Goal: Task Accomplishment & Management: Use online tool/utility

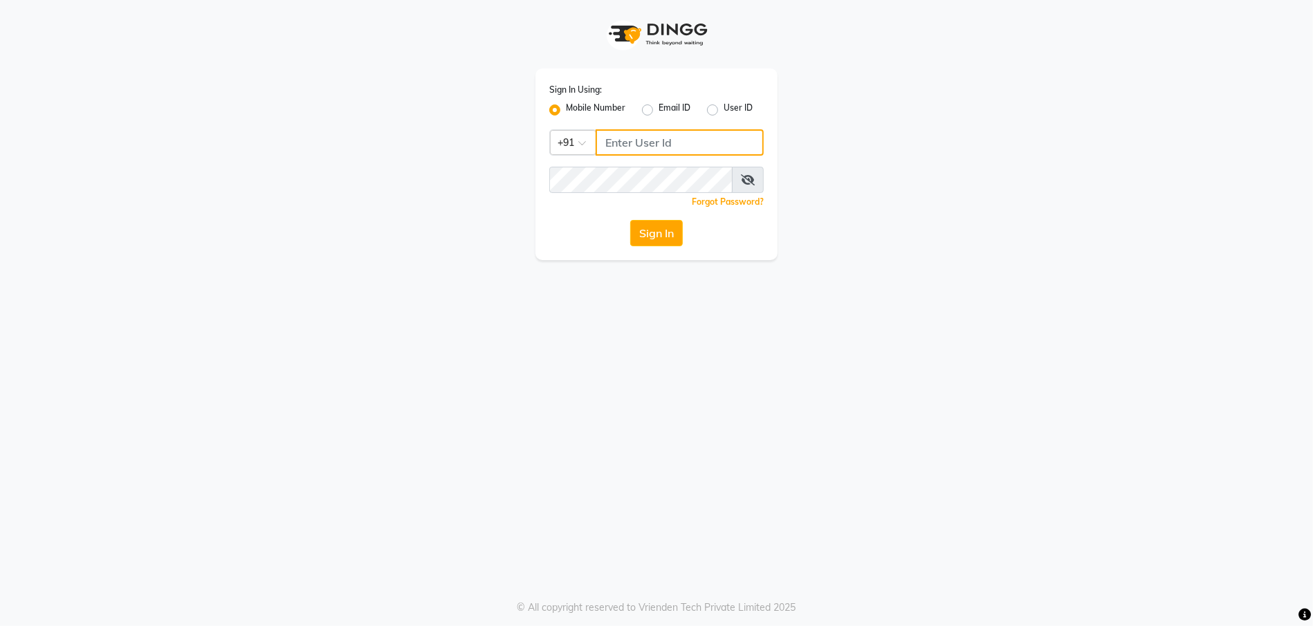
type input "9910222415"
click at [638, 217] on div "Sign In Using: Mobile Number Email ID User ID Country Code × [PHONE_NUMBER] Rem…" at bounding box center [656, 164] width 242 height 192
click at [638, 221] on button "Sign In" at bounding box center [656, 233] width 53 height 26
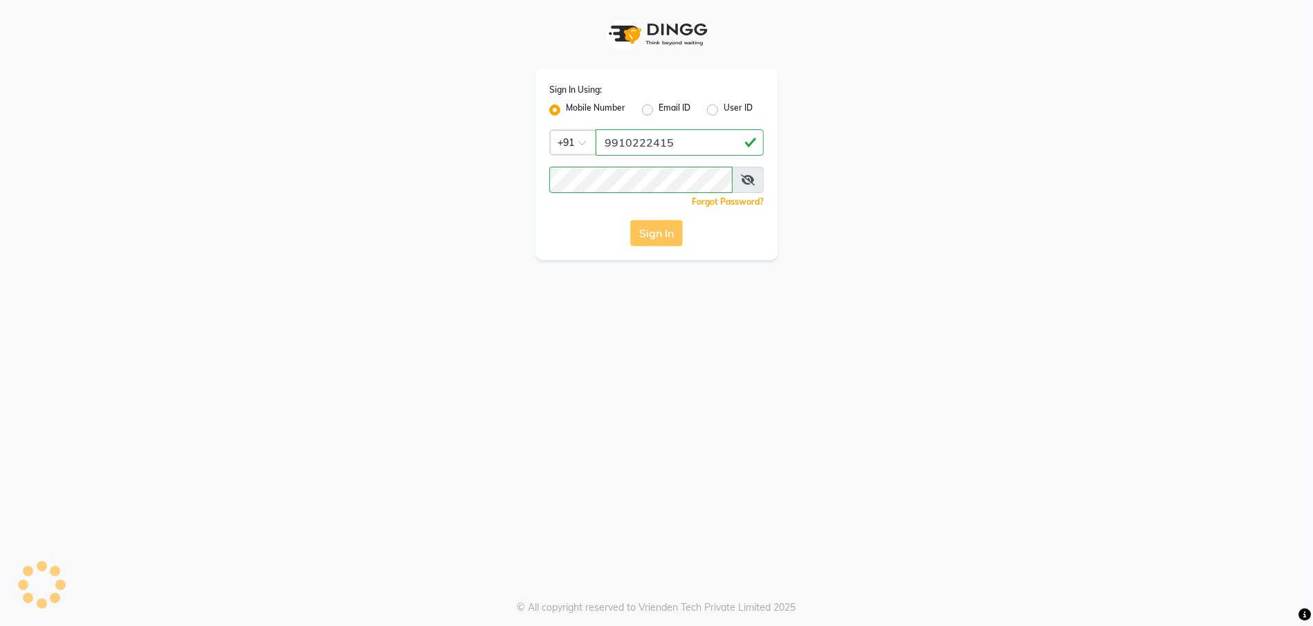
click at [641, 228] on div "Sign In" at bounding box center [656, 233] width 214 height 26
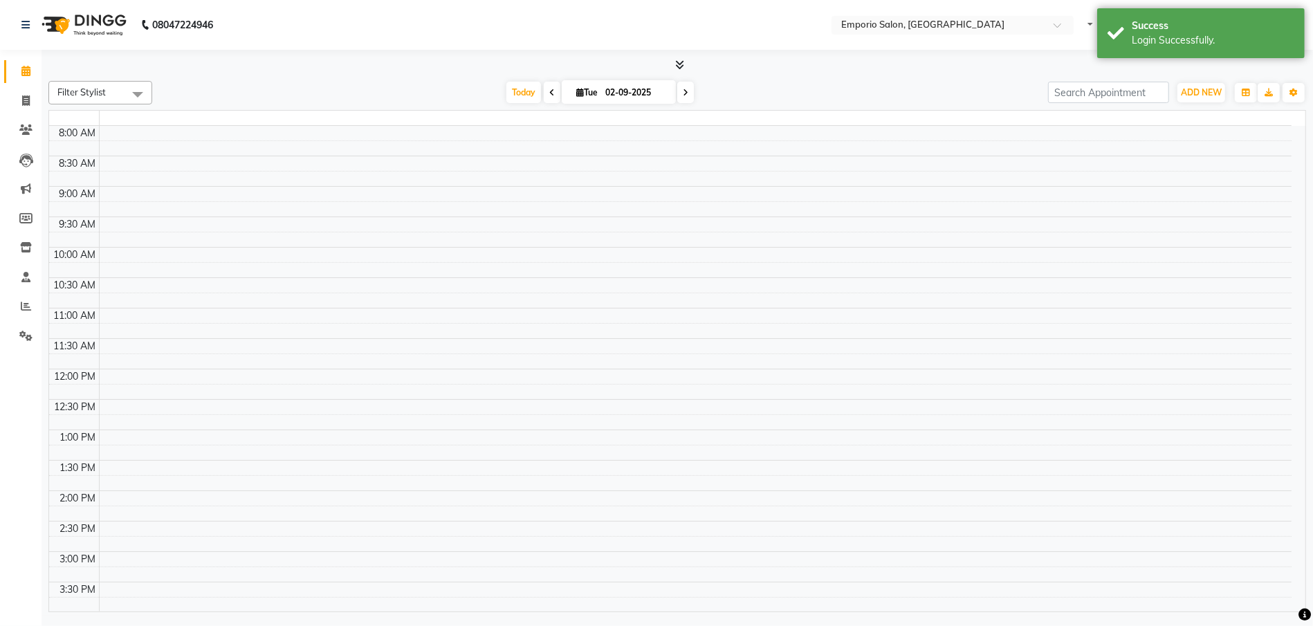
select select "en"
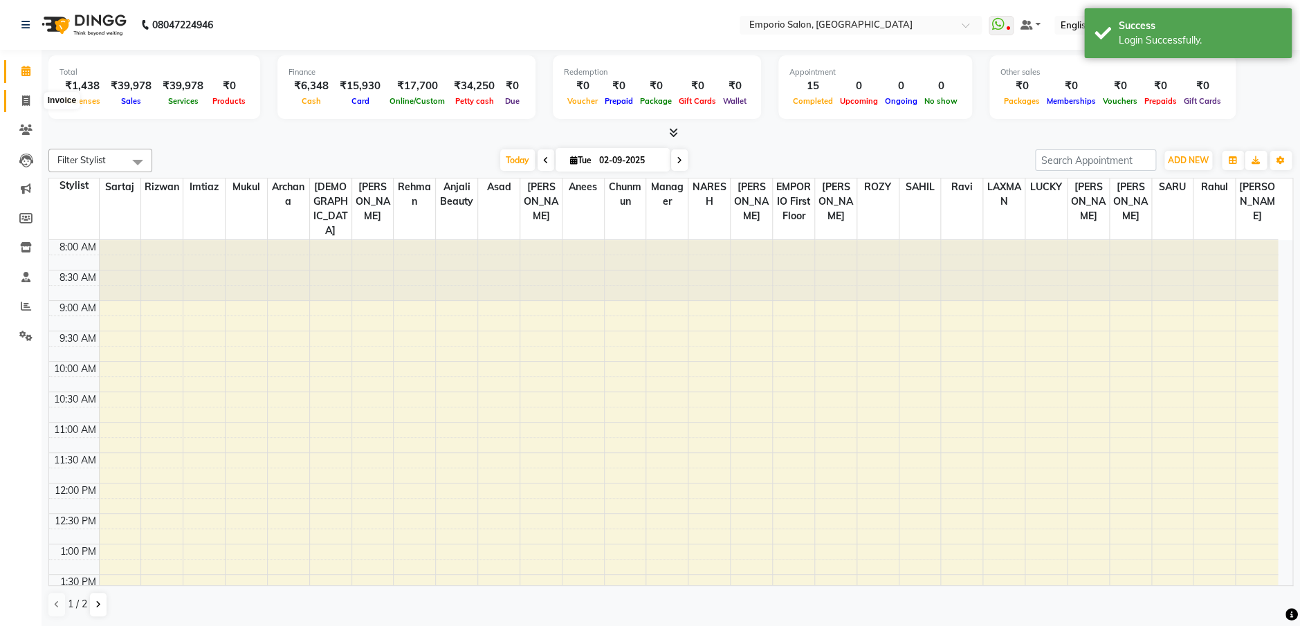
click at [18, 98] on span at bounding box center [26, 101] width 24 height 16
select select "6332"
select select "service"
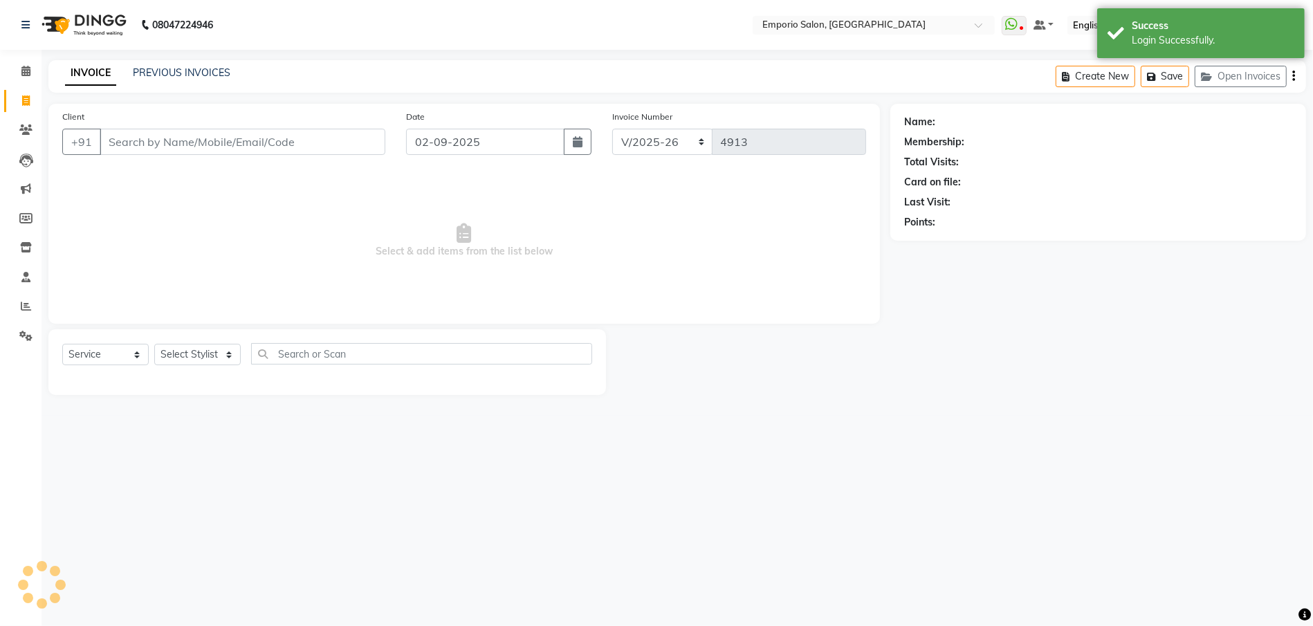
click at [245, 76] on div "INVOICE PREVIOUS INVOICES Create New Save Open Invoices" at bounding box center [677, 76] width 1258 height 33
click at [228, 74] on div "INVOICE PREVIOUS INVOICES" at bounding box center [147, 74] width 199 height 16
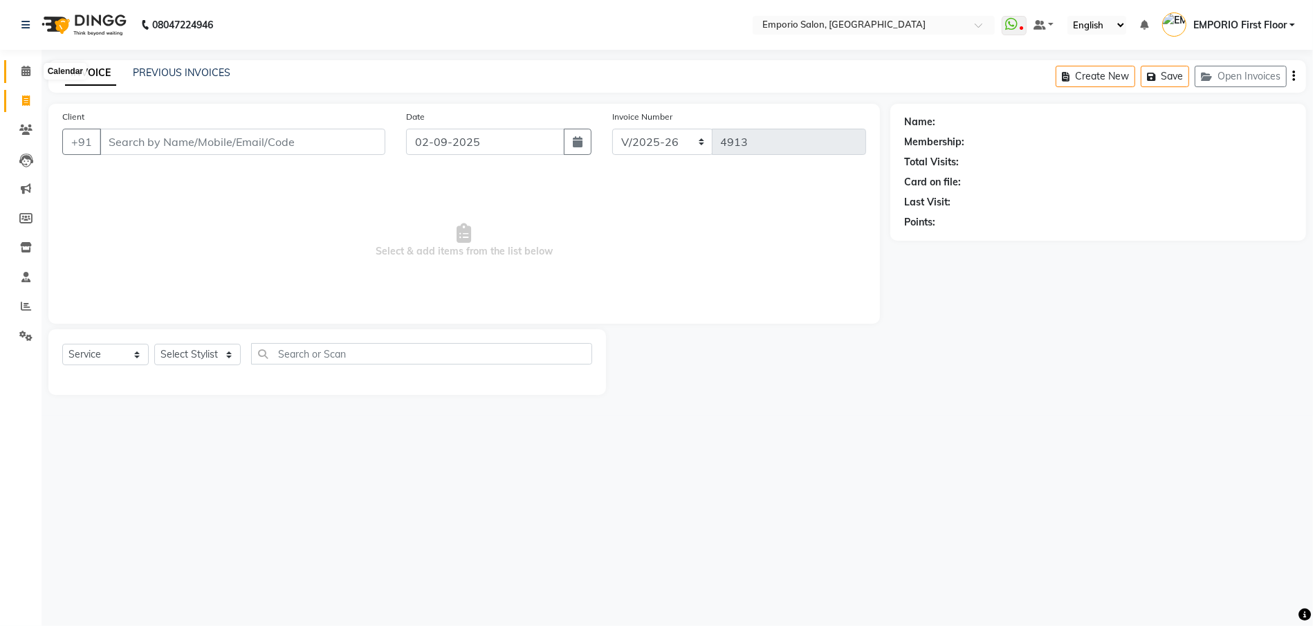
click at [22, 64] on span at bounding box center [26, 72] width 24 height 16
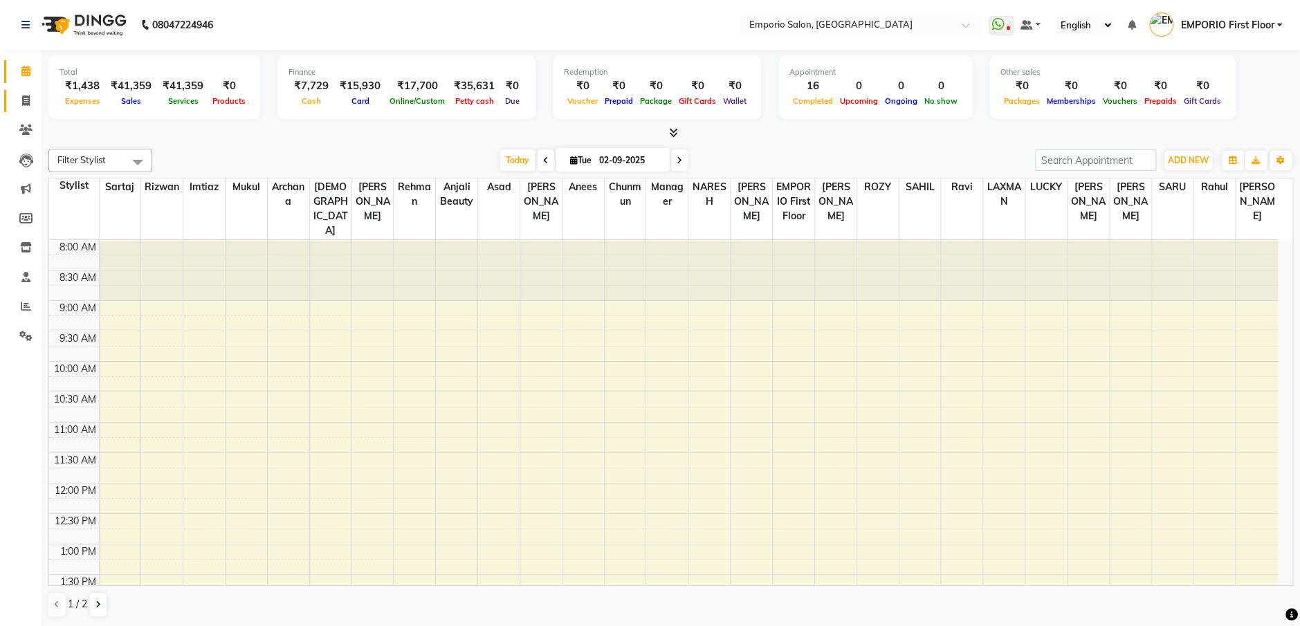
click at [21, 90] on link "Invoice" at bounding box center [20, 101] width 33 height 23
select select "service"
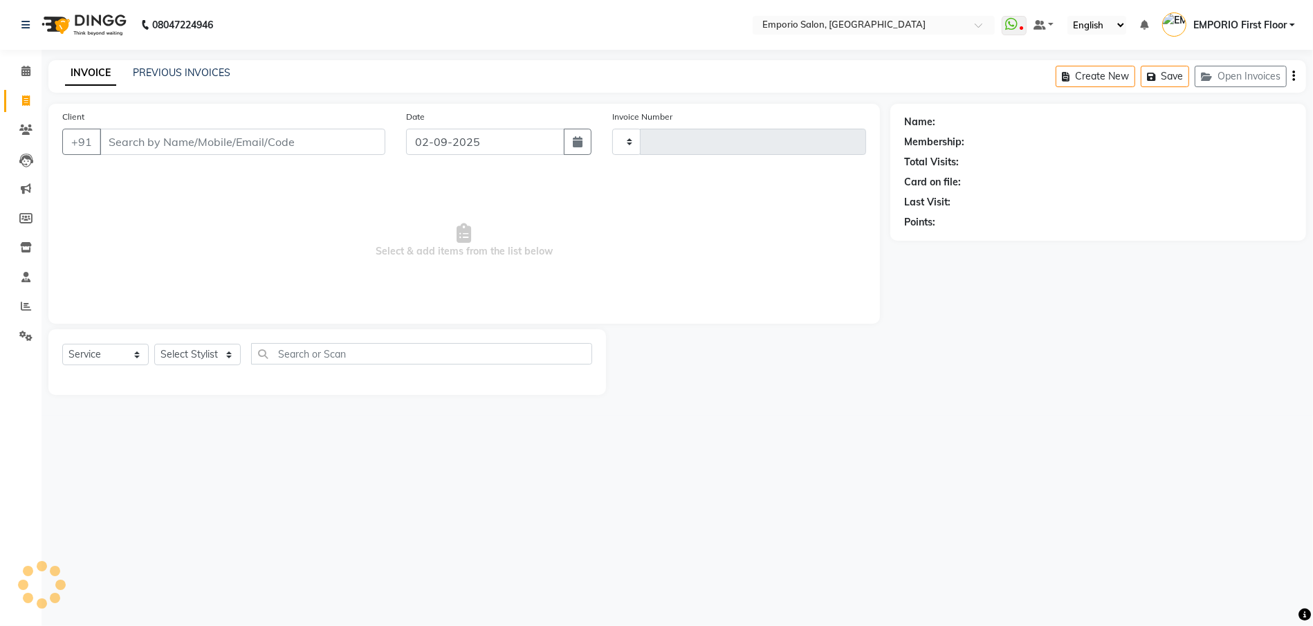
type input "4914"
select select "6332"
click at [201, 66] on link "PREVIOUS INVOICES" at bounding box center [182, 72] width 98 height 12
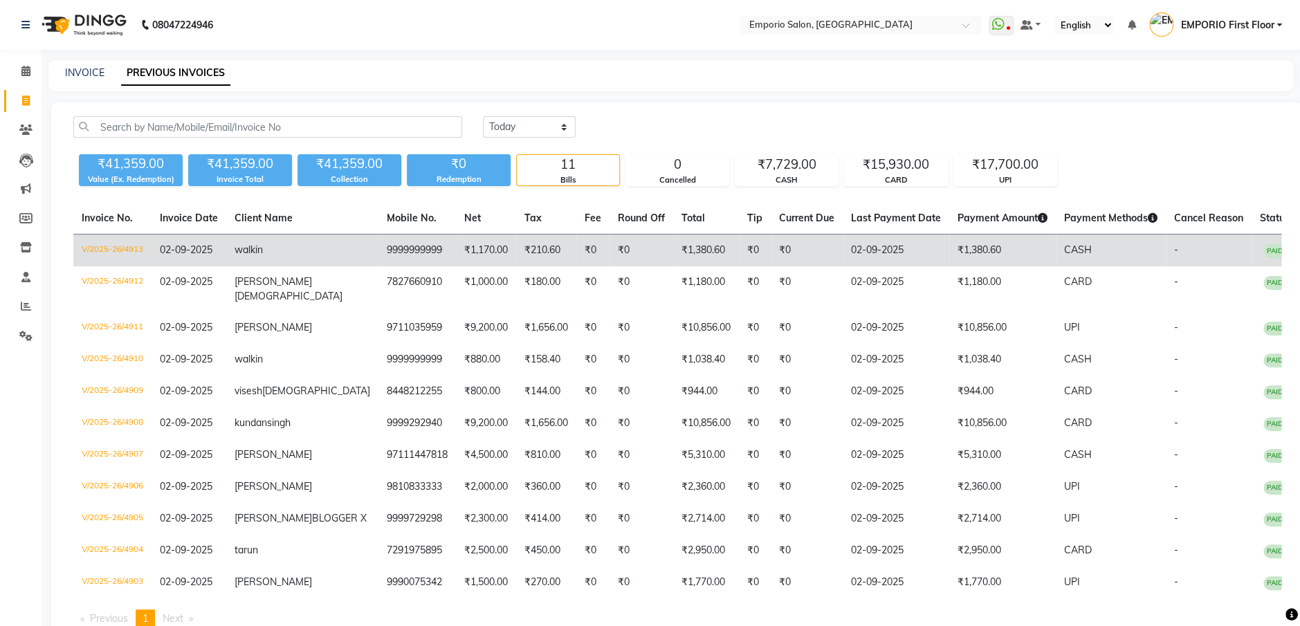
click at [912, 253] on td "02-09-2025" at bounding box center [896, 250] width 107 height 33
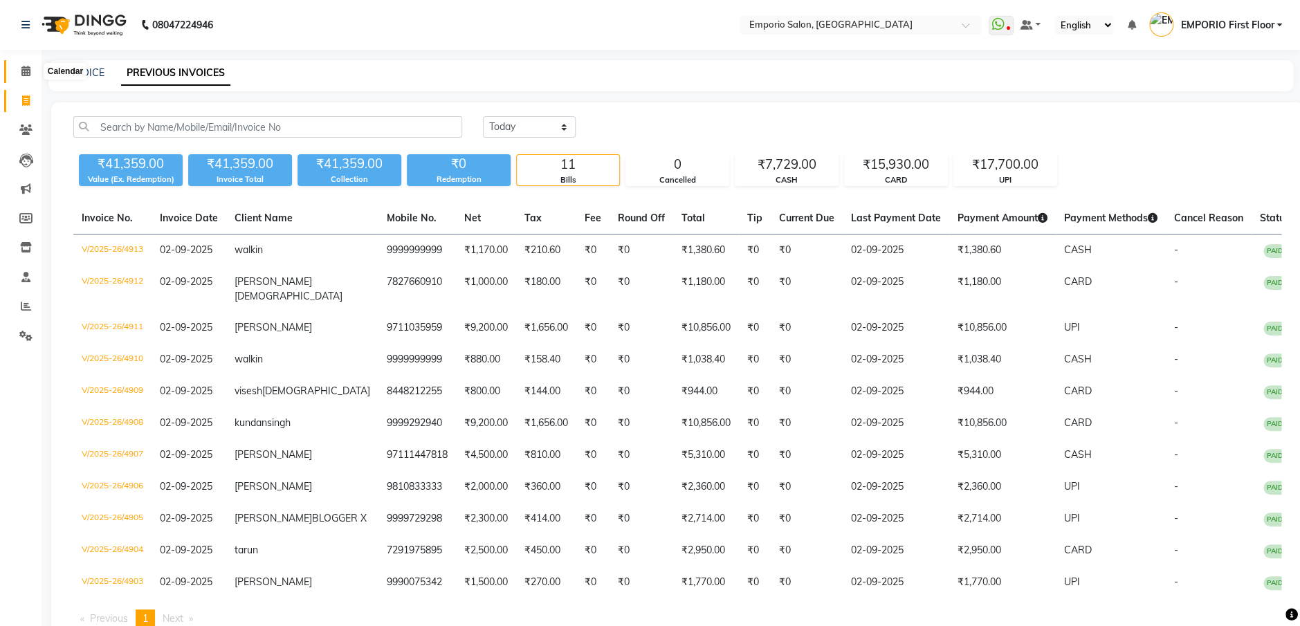
click at [24, 66] on icon at bounding box center [25, 71] width 9 height 10
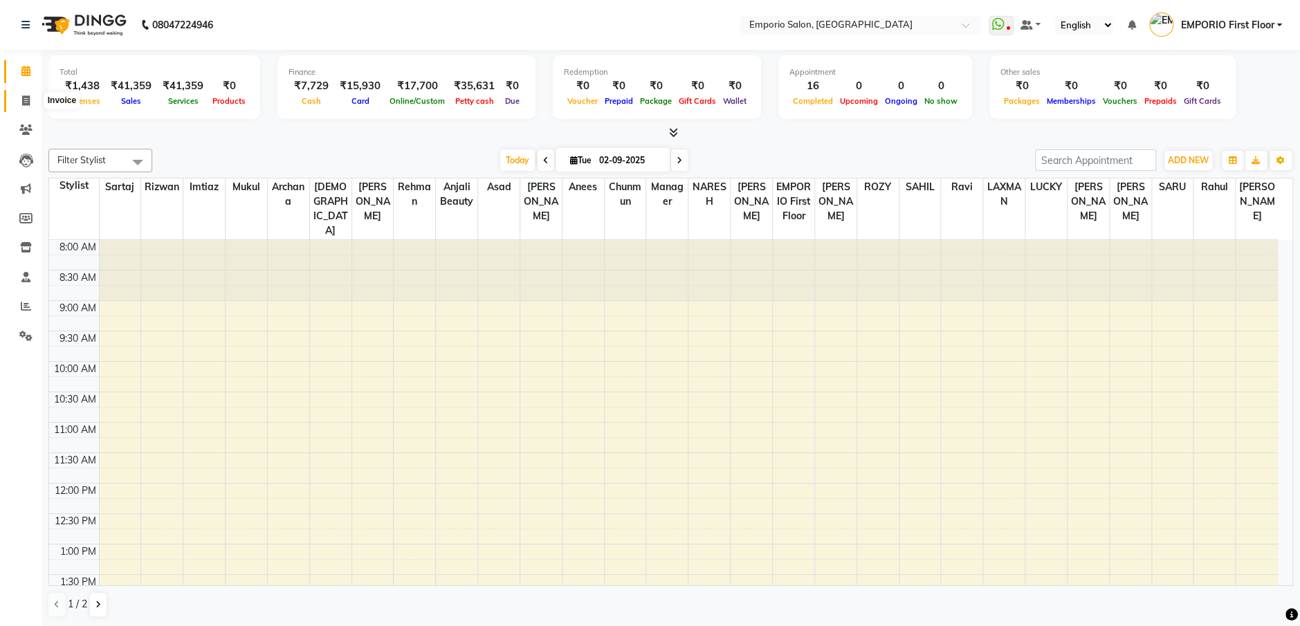
click at [21, 104] on span at bounding box center [26, 101] width 24 height 16
select select "service"
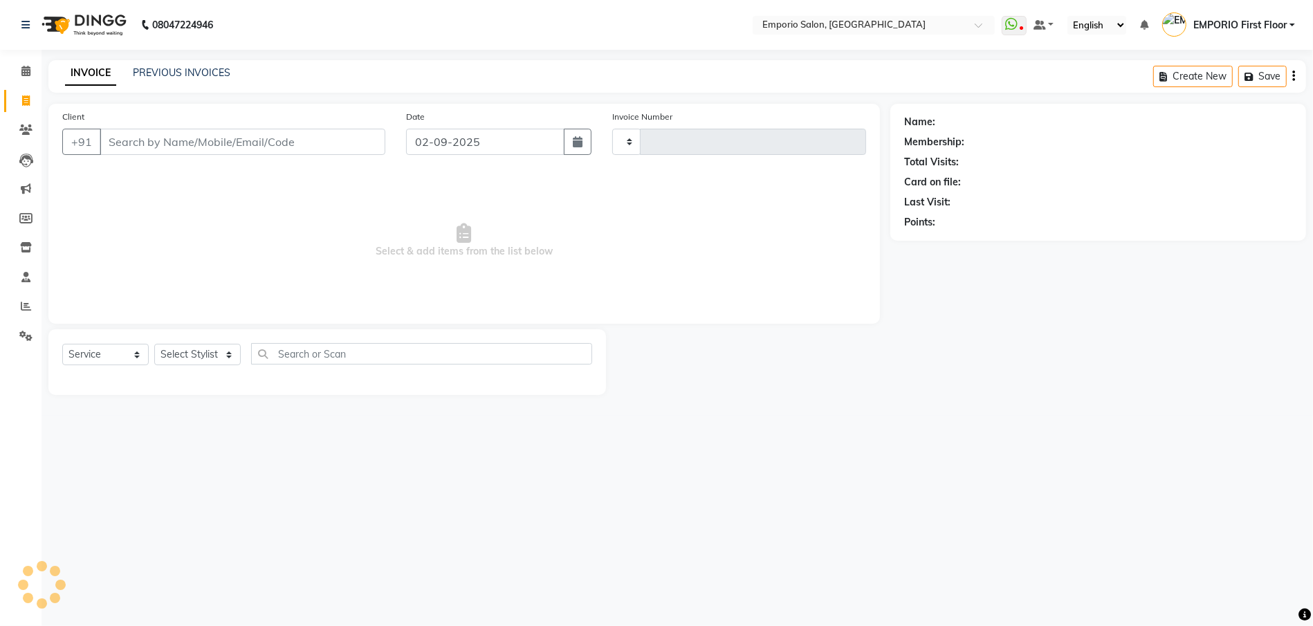
type input "4914"
select select "6332"
click at [223, 346] on select "Select Stylist Anees Anjali beauty Archana Asad AYUSH chunmun EMPORIO First Flo…" at bounding box center [197, 354] width 86 height 21
select select "47501"
click at [154, 344] on select "Select Stylist Anees Anjali beauty Archana Asad AYUSH chunmun EMPORIO First Flo…" at bounding box center [197, 354] width 86 height 21
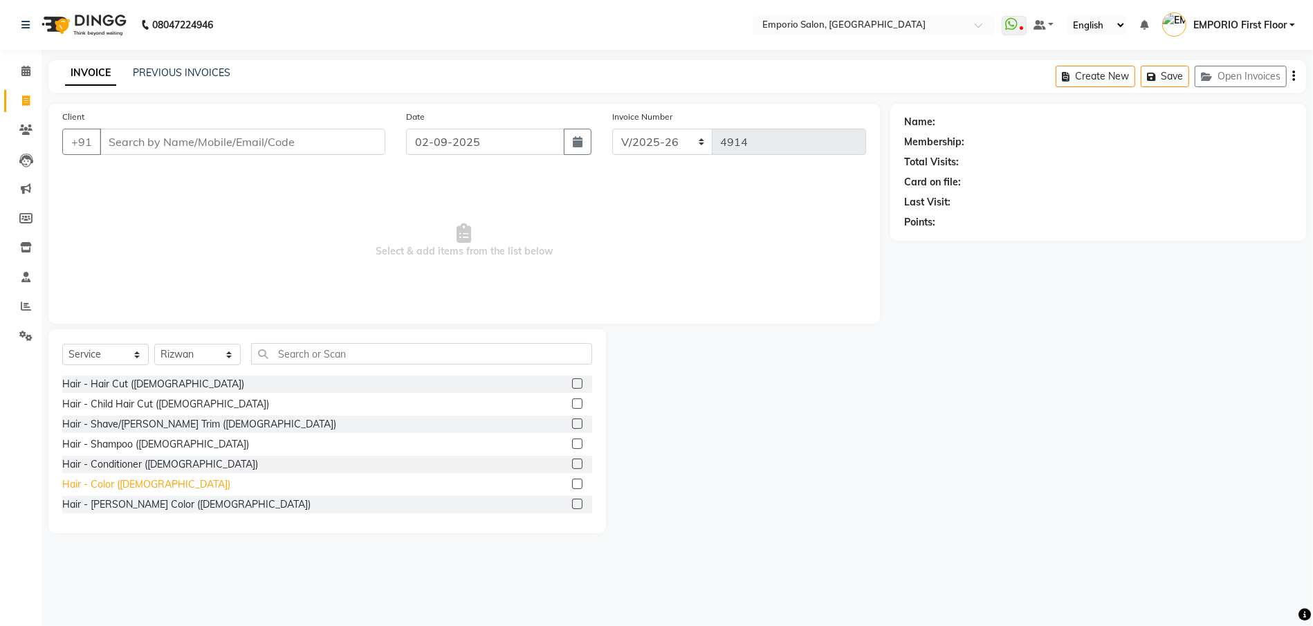
click at [133, 483] on div "Hair - Color (Male)" at bounding box center [146, 484] width 168 height 15
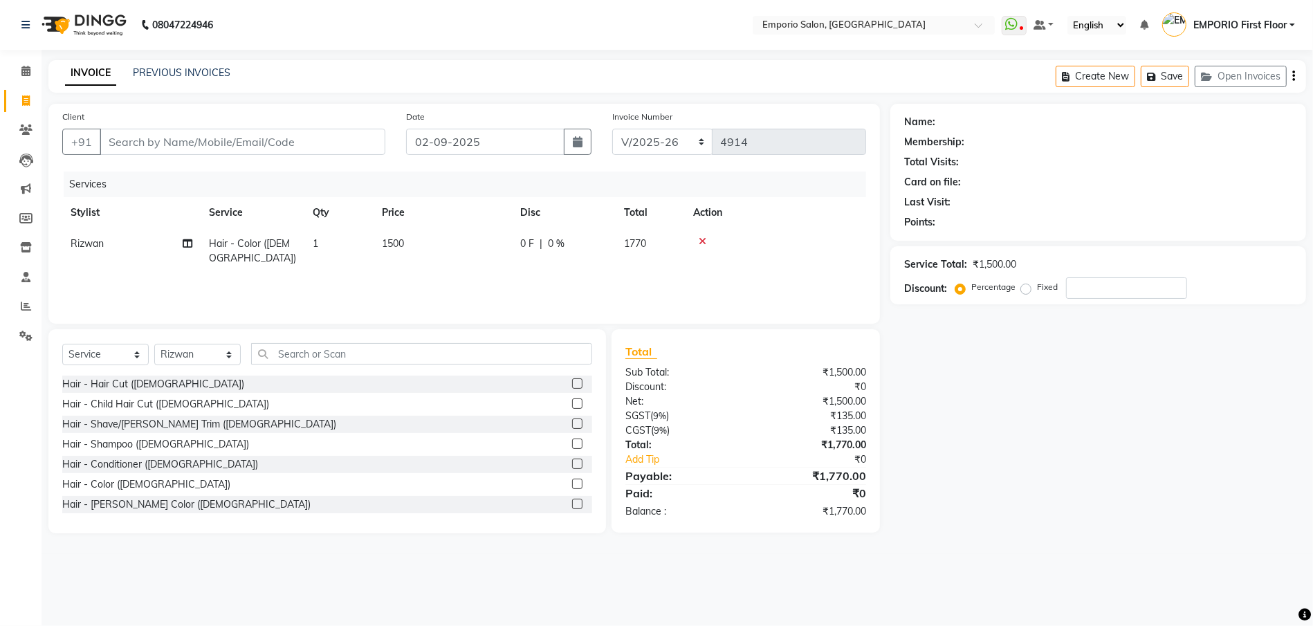
click at [703, 245] on icon at bounding box center [703, 242] width 8 height 10
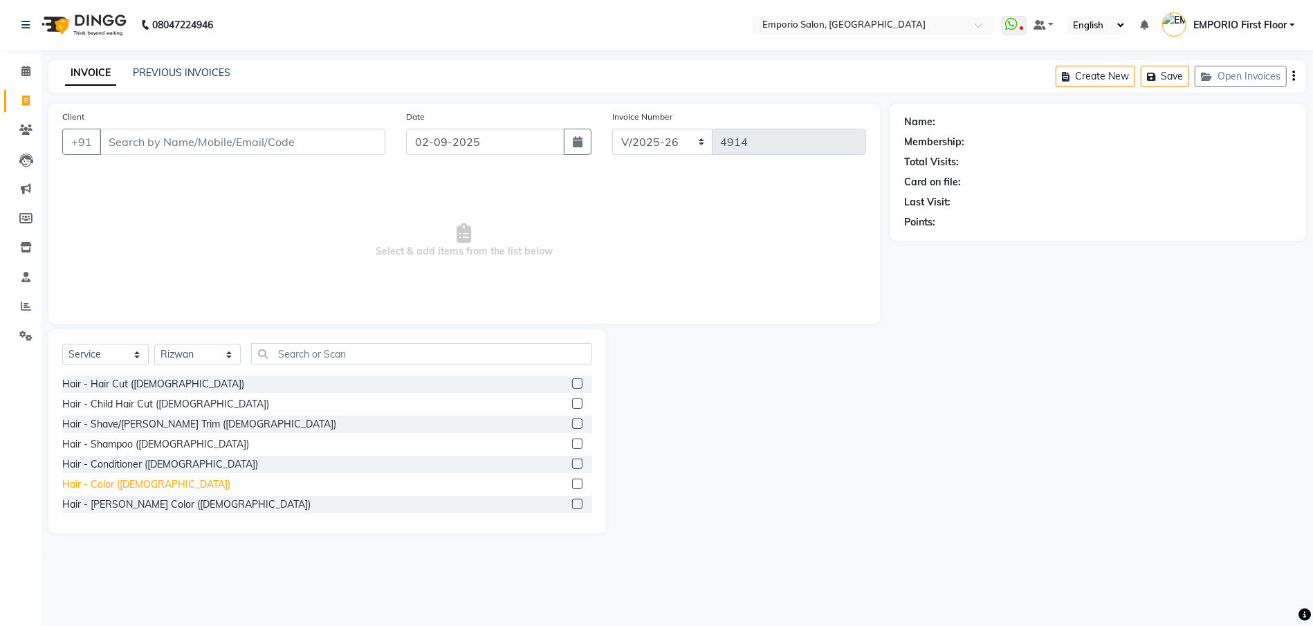
click at [128, 481] on div "Hair - Color (Male)" at bounding box center [146, 484] width 168 height 15
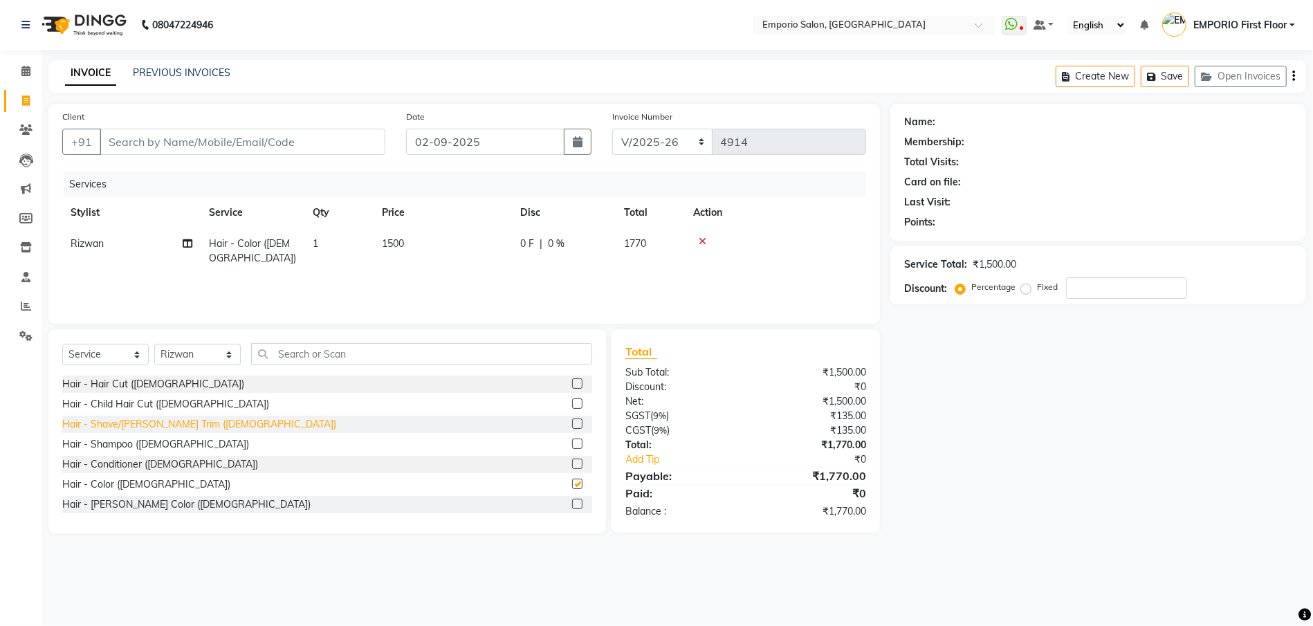
checkbox input "false"
click at [140, 378] on div "Hair - Hair Cut (Male)" at bounding box center [153, 384] width 182 height 15
checkbox input "false"
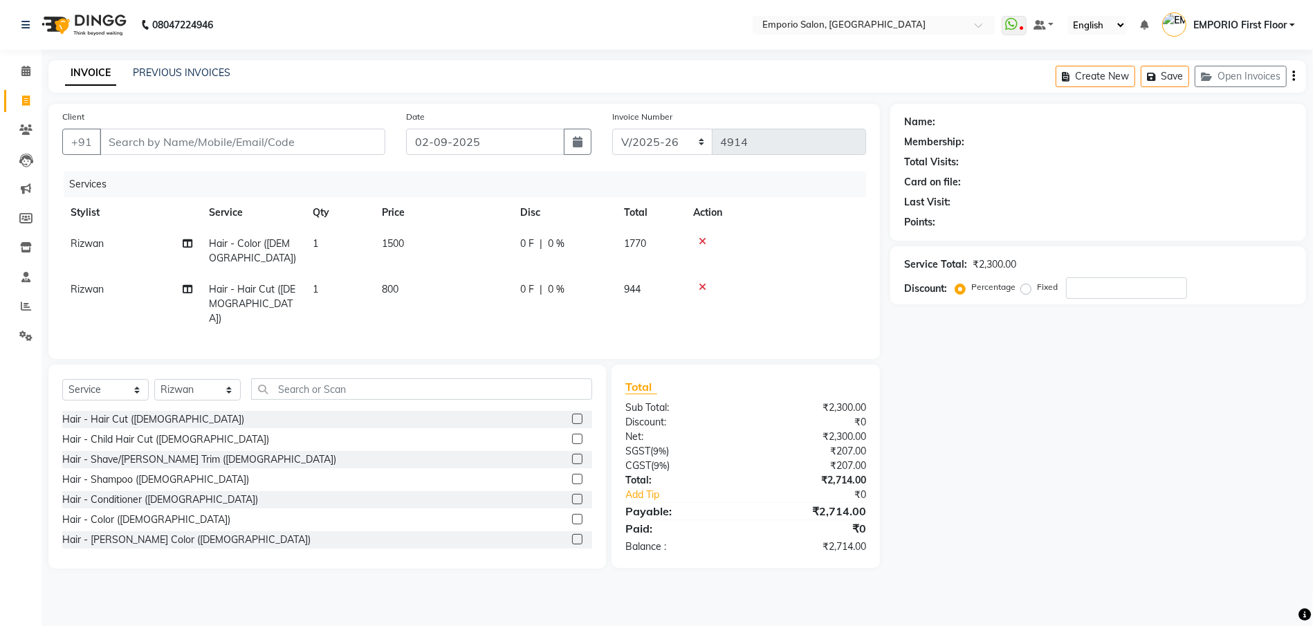
click at [504, 274] on td "800" at bounding box center [443, 304] width 138 height 60
select select "47501"
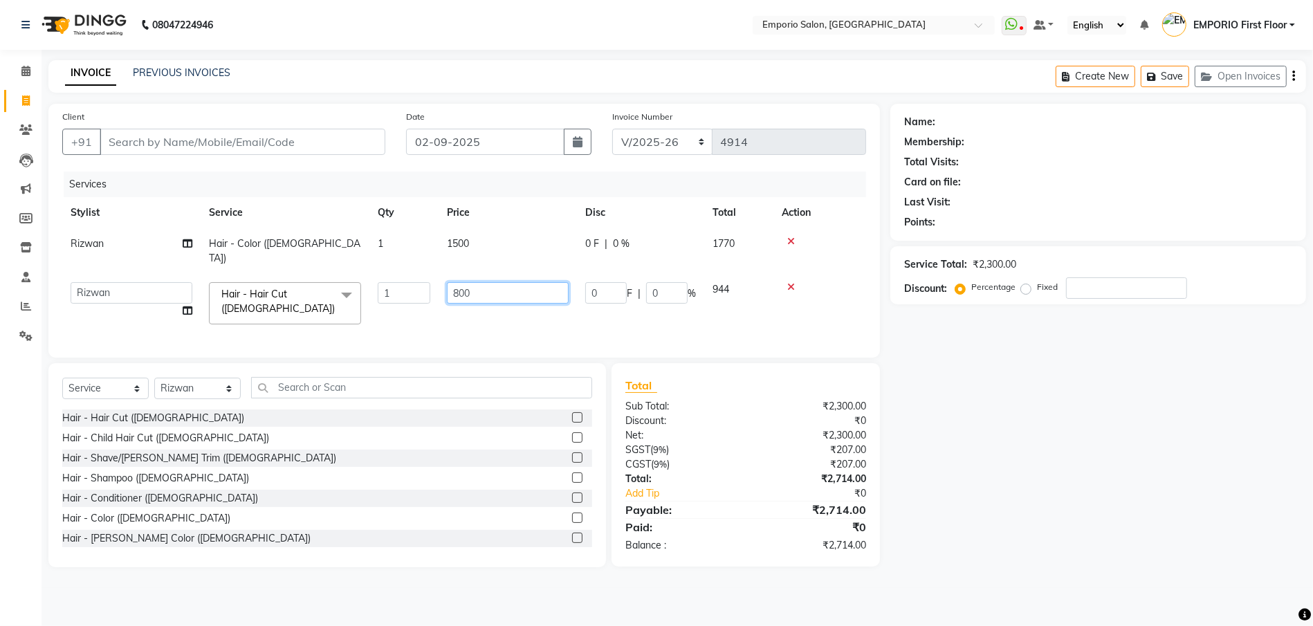
click at [504, 282] on input "800" at bounding box center [508, 292] width 122 height 21
type input "8"
type input "1000"
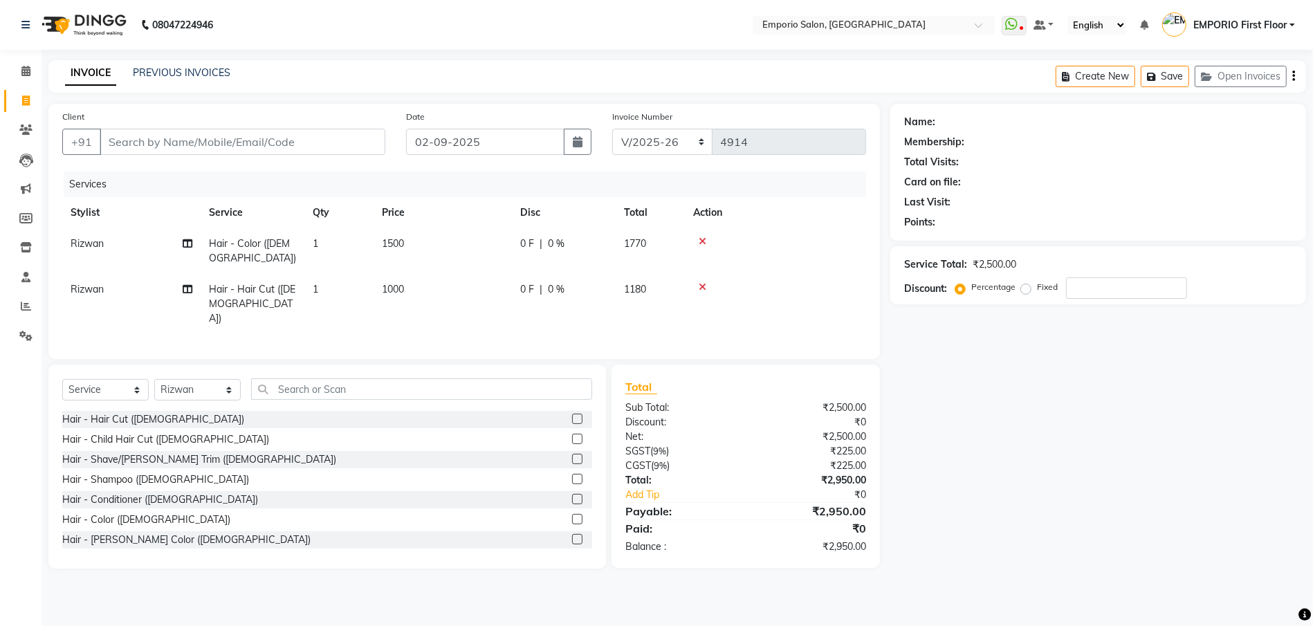
drag, startPoint x: 997, startPoint y: 387, endPoint x: 577, endPoint y: 436, distance: 422.7
click at [992, 387] on div "Name: Membership: Total Visits: Card on file: Last Visit: Points: Service Total…" at bounding box center [1103, 336] width 426 height 465
click at [330, 382] on input "text" at bounding box center [421, 388] width 341 height 21
drag, startPoint x: 203, startPoint y: 382, endPoint x: 204, endPoint y: 341, distance: 40.8
click at [204, 341] on div "Client +91 Date 02-09-2025 Invoice Number EMP/2025-26 V/2025 V/2025-26 4914 Ser…" at bounding box center [464, 336] width 852 height 465
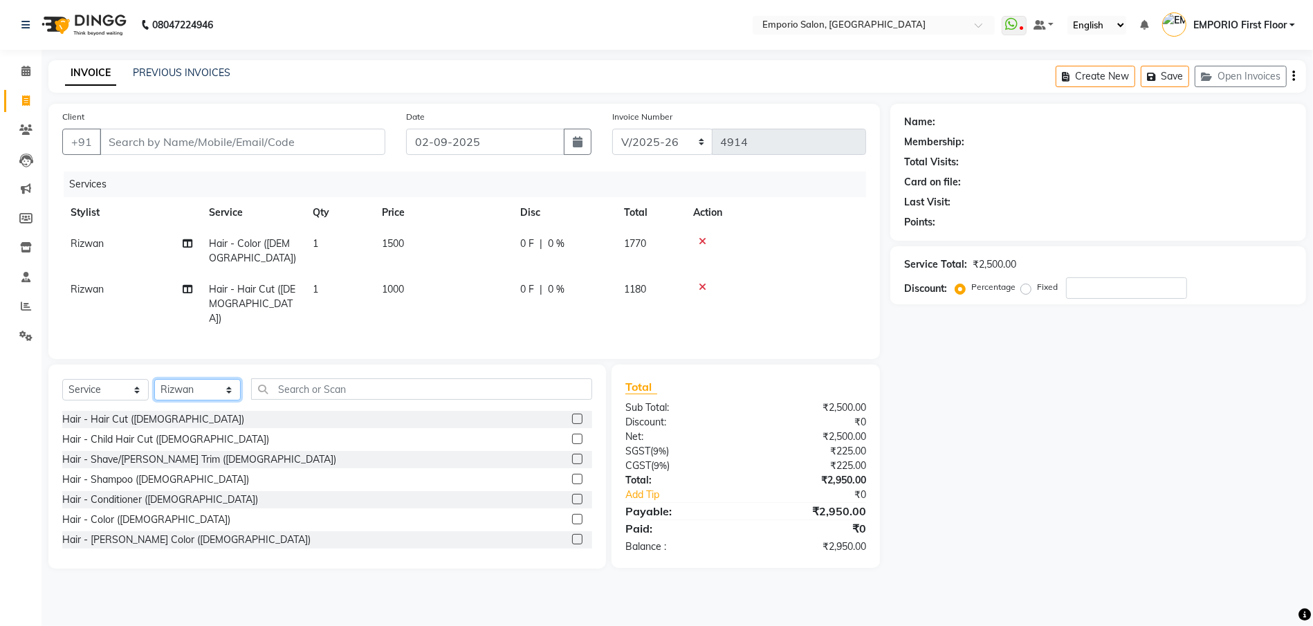
select select "47509"
click at [154, 379] on select "Select Stylist Anees Anjali beauty Archana Asad AYUSH chunmun EMPORIO First Flo…" at bounding box center [197, 389] width 86 height 21
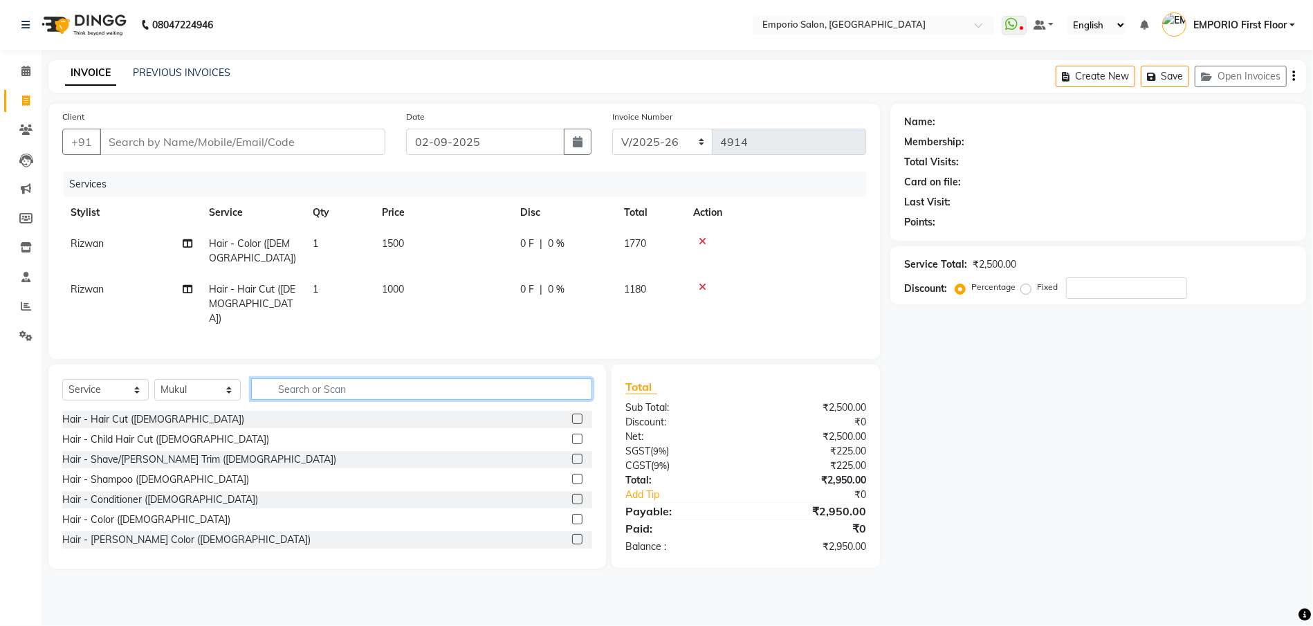
click at [360, 378] on input "text" at bounding box center [421, 388] width 341 height 21
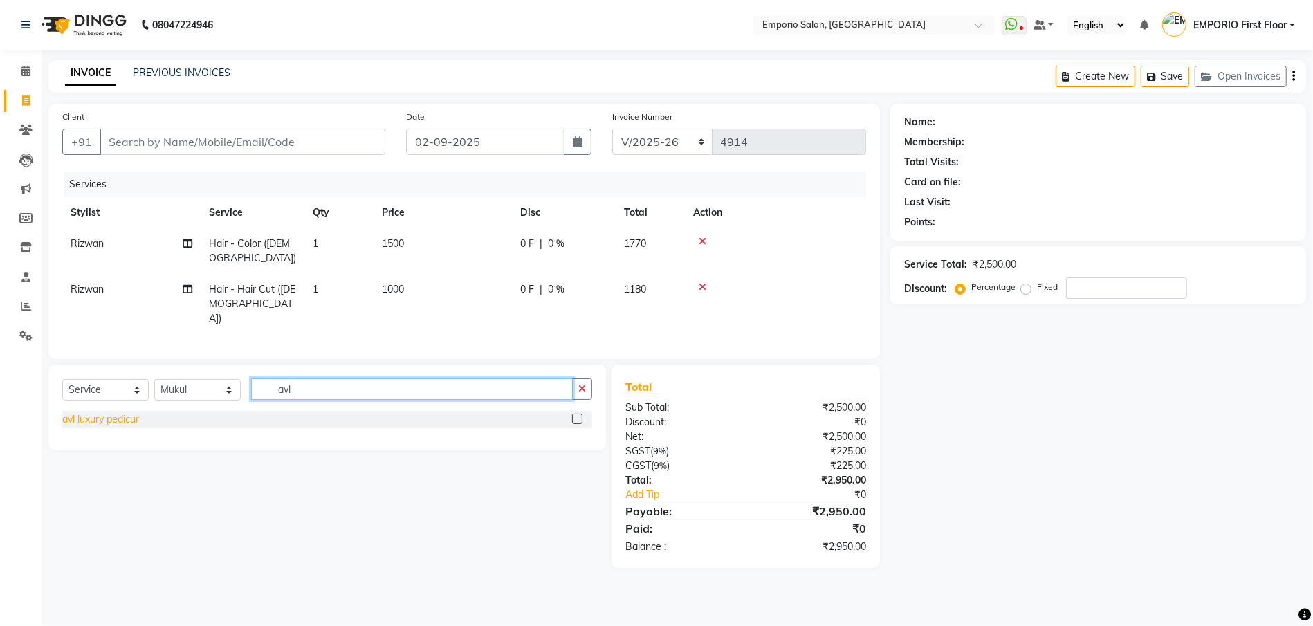
type input "avl"
click at [100, 412] on div "avl luxury pedicur" at bounding box center [100, 419] width 77 height 15
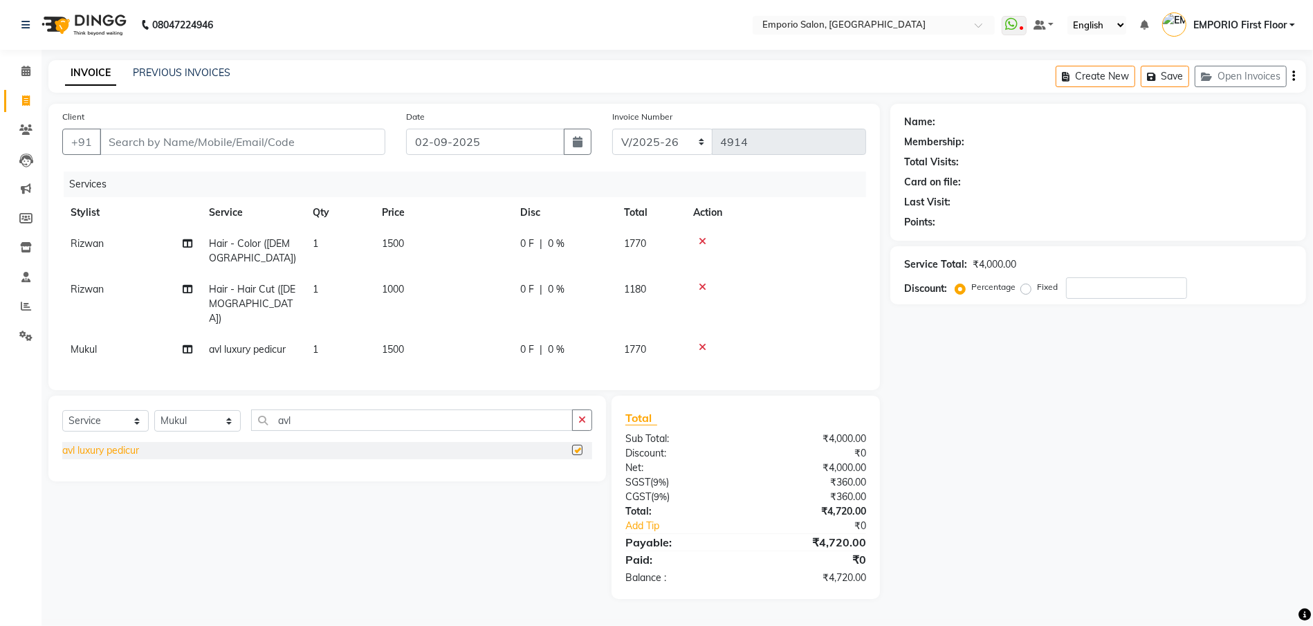
checkbox input "false"
click at [592, 409] on button "button" at bounding box center [582, 419] width 20 height 21
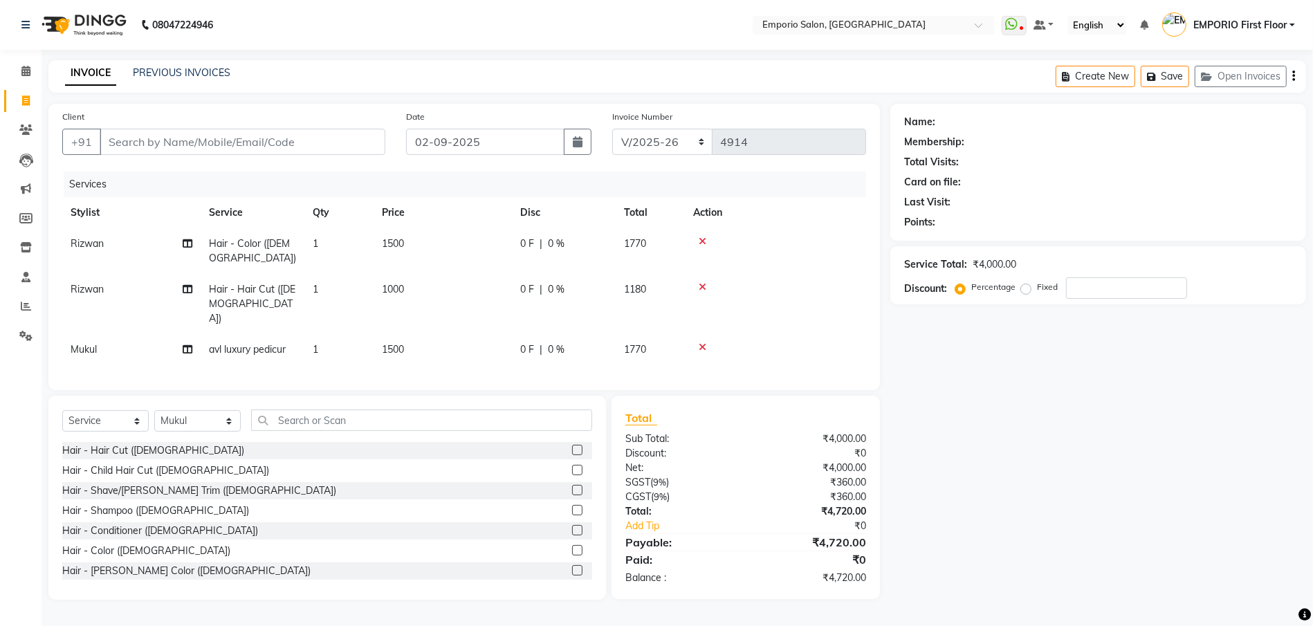
click at [111, 244] on td "Rizwan" at bounding box center [131, 251] width 138 height 46
select select "47501"
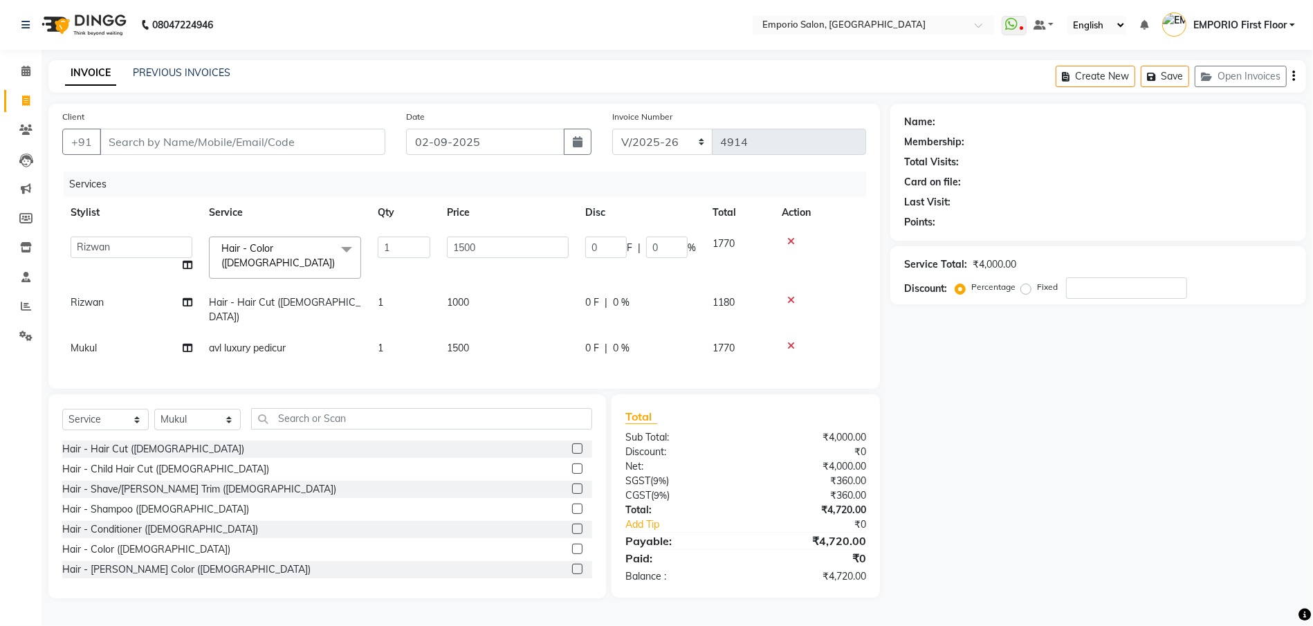
click at [111, 244] on select "Anees Anjali beauty Archana Asad AYUSH chunmun EMPORIO First Floor Imtiaz Ishu …" at bounding box center [132, 247] width 122 height 21
select select "47514"
click at [136, 287] on td "Rizwan" at bounding box center [131, 310] width 138 height 46
select select "47501"
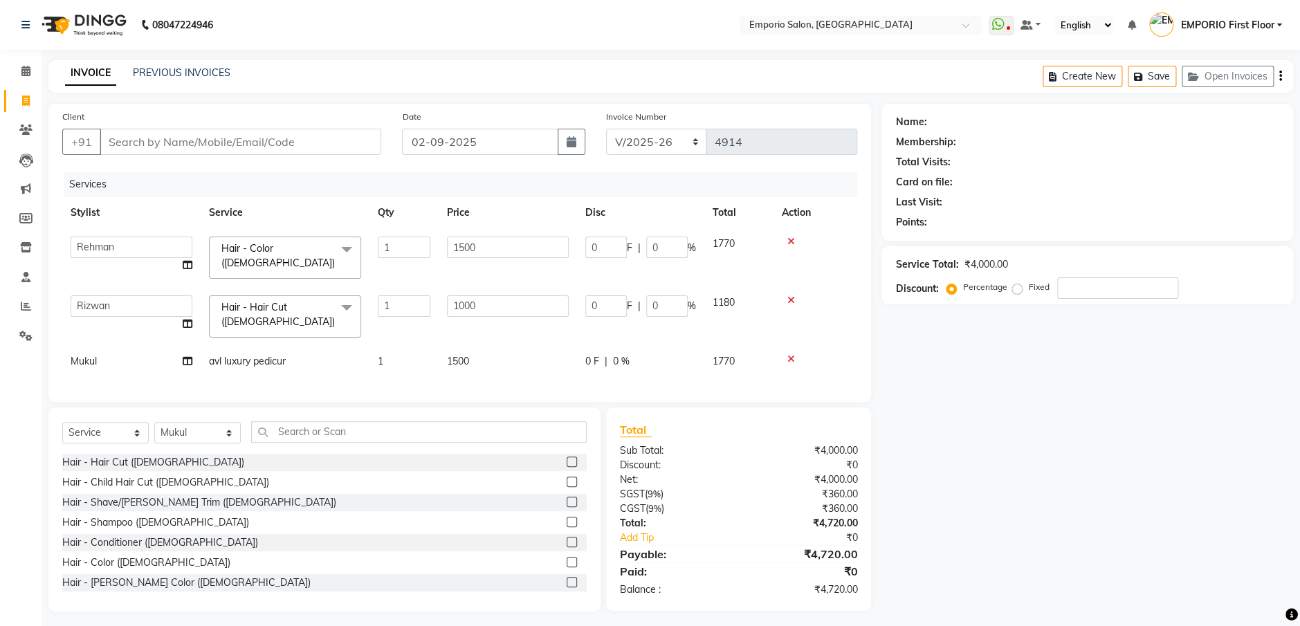
click at [136, 287] on td "Anees Anjali beauty Archana Asad AYUSH chunmun EMPORIO First Floor Imtiaz Ishu …" at bounding box center [131, 316] width 138 height 59
click at [140, 300] on select "Anees Anjali beauty Archana Asad AYUSH chunmun EMPORIO First Floor Imtiaz Ishu …" at bounding box center [132, 305] width 122 height 21
select select "47514"
click at [207, 423] on select "Select Stylist Anees Anjali beauty Archana Asad AYUSH chunmun EMPORIO First Flo…" at bounding box center [197, 432] width 86 height 21
select select "47514"
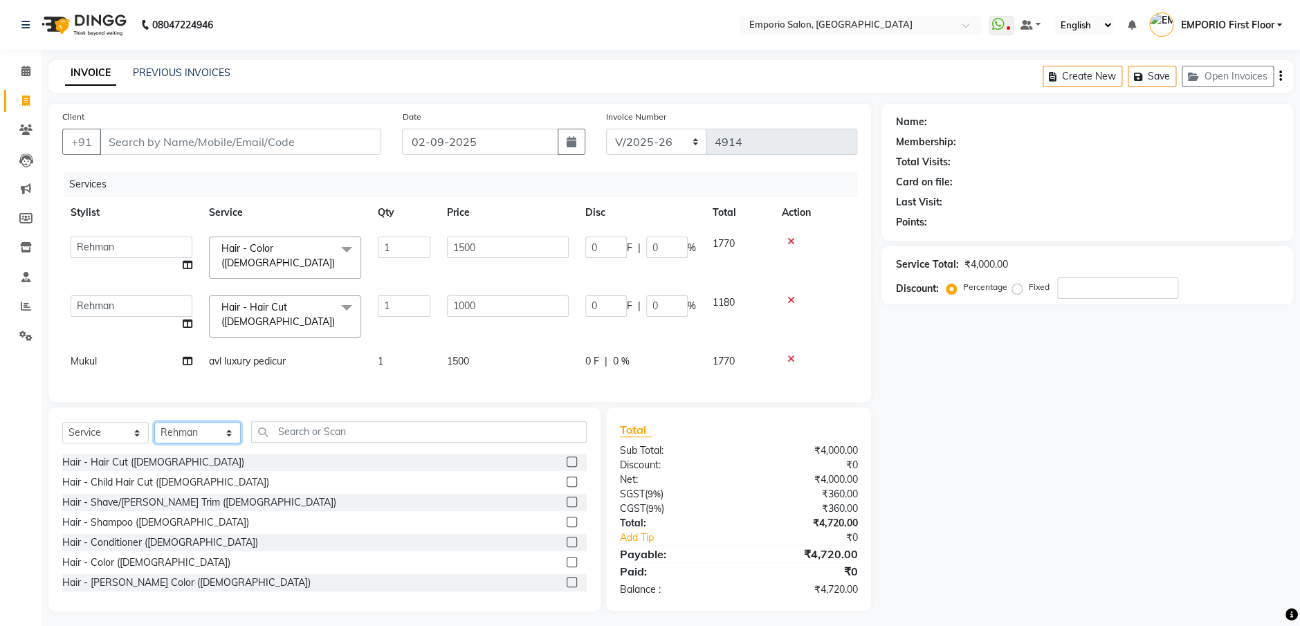
click at [154, 423] on select "Select Stylist Anees Anjali beauty Archana Asad AYUSH chunmun EMPORIO First Flo…" at bounding box center [197, 432] width 86 height 21
click at [165, 497] on div "Hair - Shave/Beard Trim (Male)" at bounding box center [199, 502] width 274 height 15
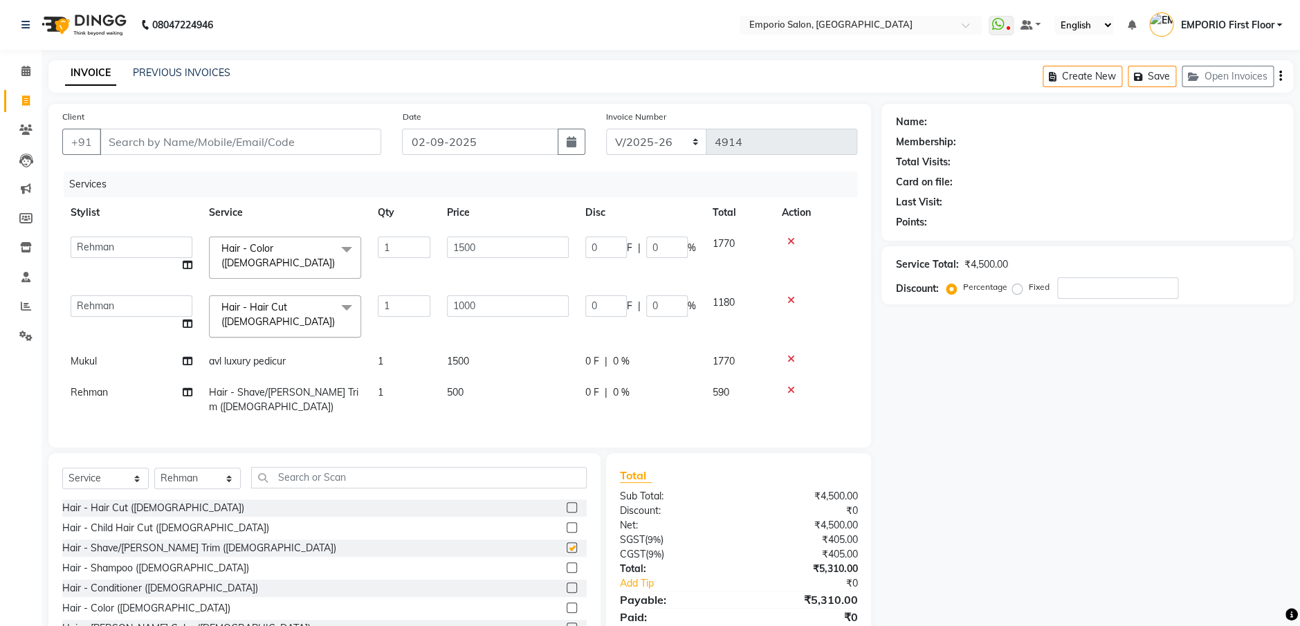
checkbox input "false"
click at [173, 147] on input "Client" at bounding box center [241, 142] width 282 height 26
type input "9"
type input "0"
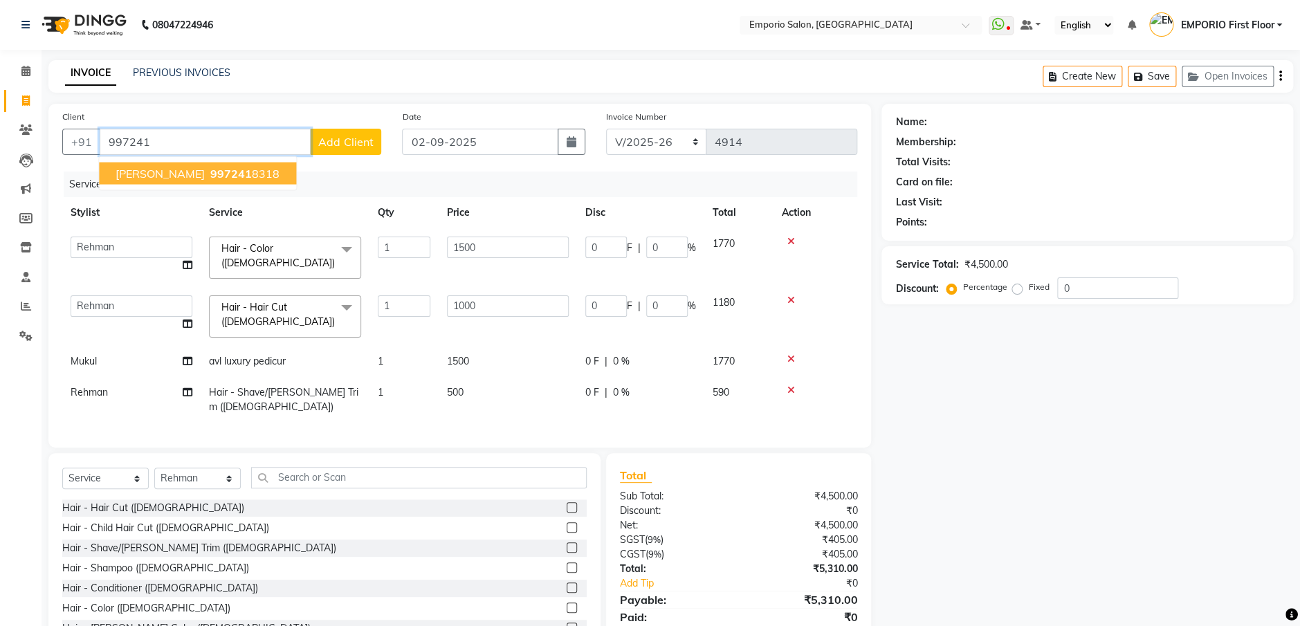
click at [228, 167] on ngb-highlight "997241 8318" at bounding box center [244, 174] width 72 height 14
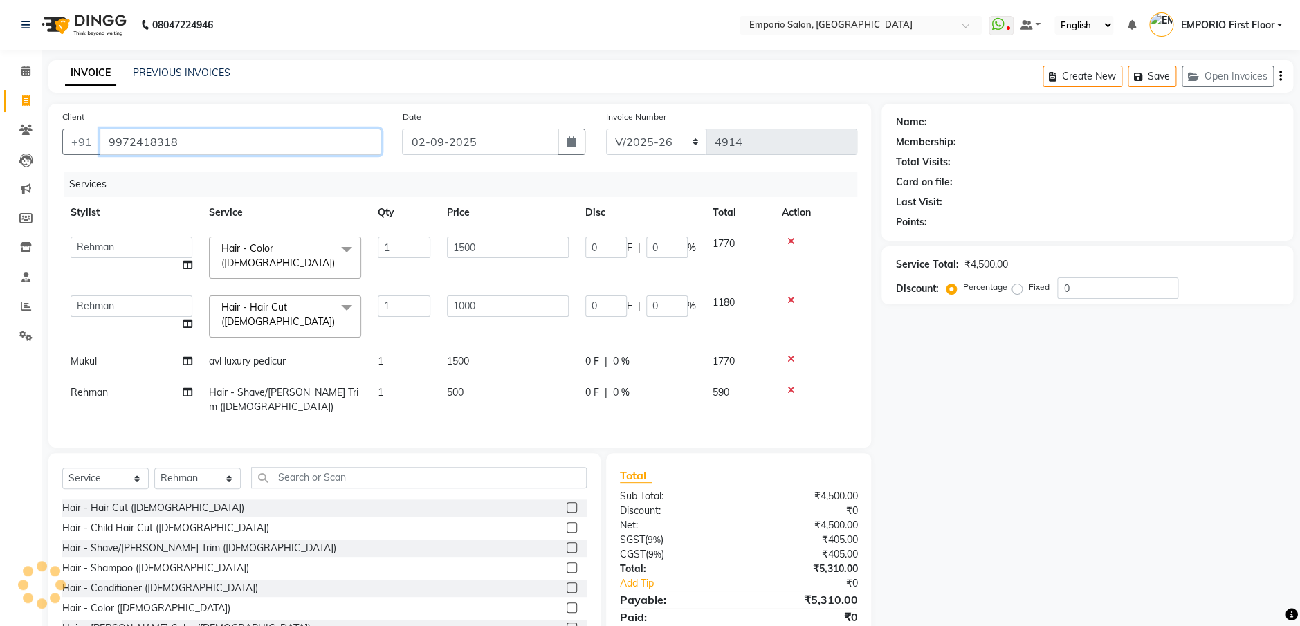
type input "9972418318"
select select "1: Object"
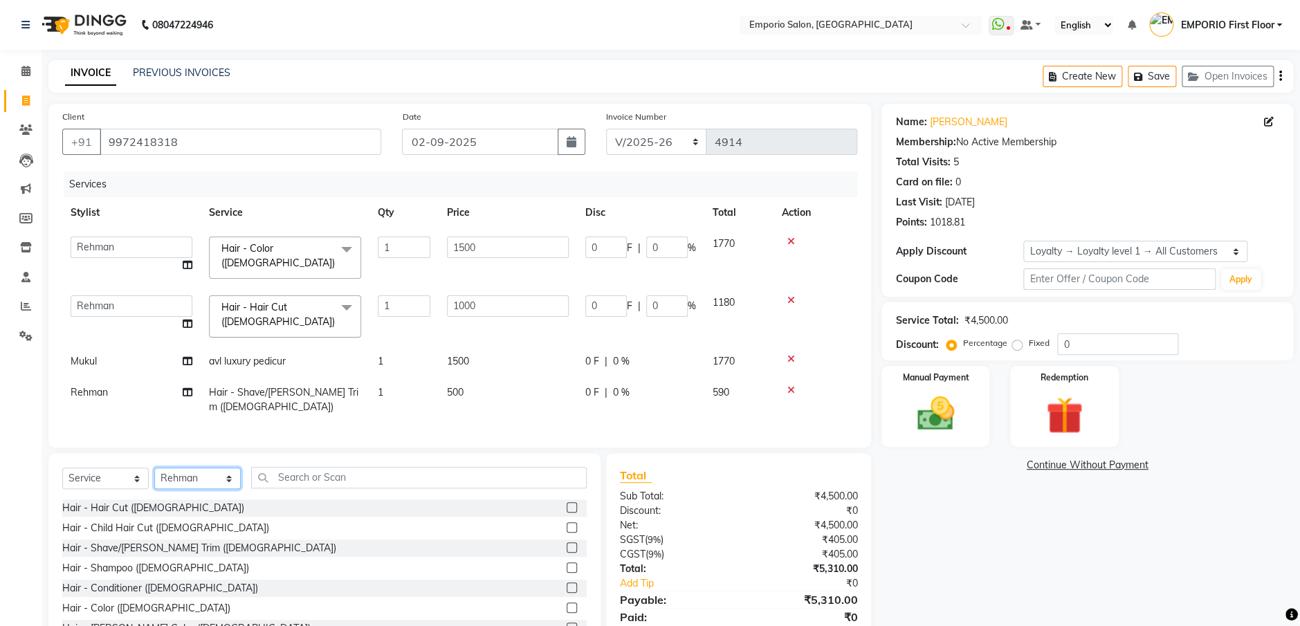
click at [166, 471] on select "Select Stylist Anees Anjali beauty Archana Asad AYUSH chunmun EMPORIO First Flo…" at bounding box center [197, 478] width 86 height 21
